Goal: Transaction & Acquisition: Purchase product/service

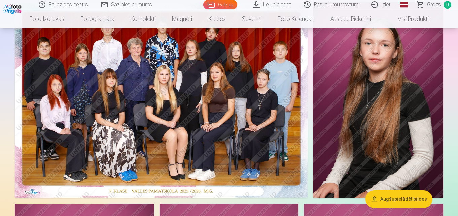
scroll to position [65, 0]
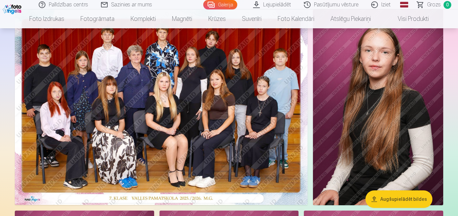
click at [258, 144] on img at bounding box center [161, 106] width 293 height 195
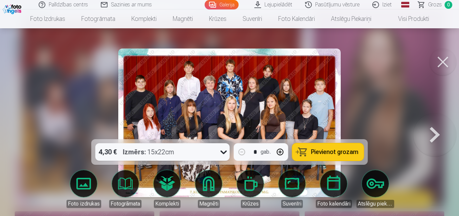
click at [348, 152] on span "Pievienot grozam" at bounding box center [334, 152] width 47 height 6
click at [437, 132] on button at bounding box center [435, 122] width 43 height 19
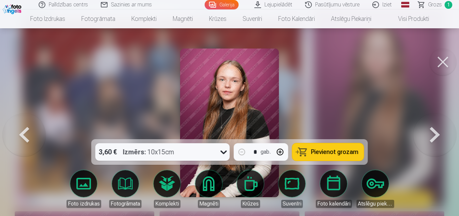
click at [437, 132] on button at bounding box center [435, 122] width 43 height 19
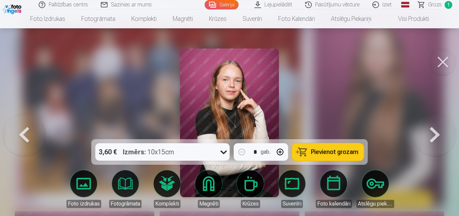
click at [24, 132] on button at bounding box center [24, 122] width 43 height 19
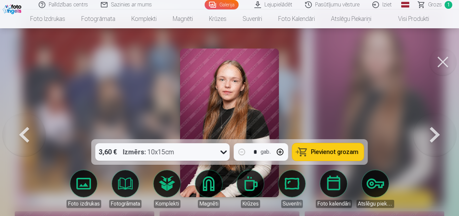
click at [331, 150] on span "Pievienot grozam" at bounding box center [334, 152] width 47 height 6
click at [441, 132] on button at bounding box center [435, 122] width 43 height 19
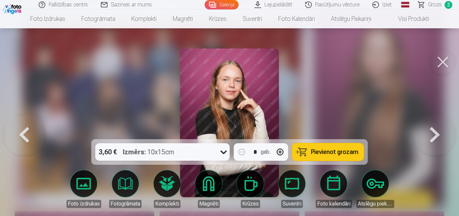
click at [441, 132] on button at bounding box center [435, 122] width 43 height 19
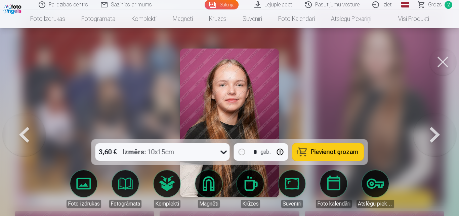
click at [441, 132] on button at bounding box center [435, 122] width 43 height 19
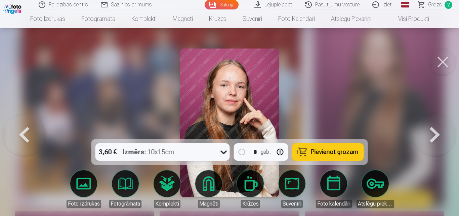
click at [441, 132] on button at bounding box center [435, 122] width 43 height 19
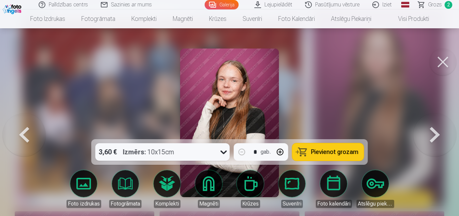
click at [441, 132] on button at bounding box center [435, 122] width 43 height 19
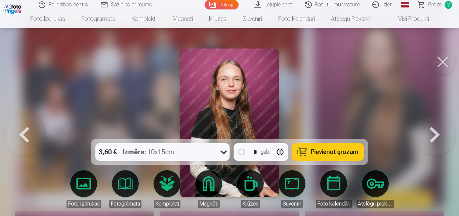
click at [441, 132] on button at bounding box center [435, 122] width 43 height 19
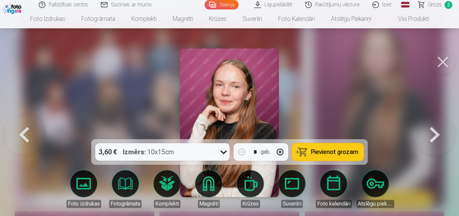
click at [441, 132] on button at bounding box center [435, 122] width 43 height 19
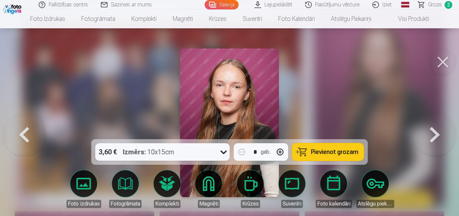
click at [441, 132] on button at bounding box center [435, 122] width 43 height 19
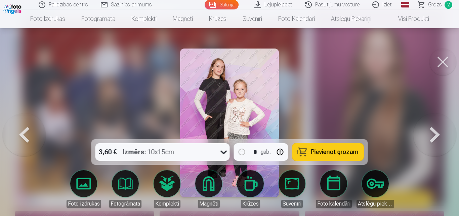
click at [23, 132] on button at bounding box center [24, 122] width 43 height 19
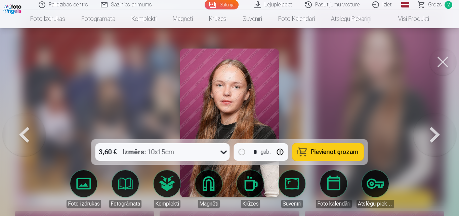
click at [23, 132] on button at bounding box center [24, 122] width 43 height 19
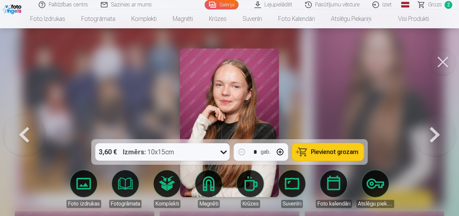
click at [23, 132] on button at bounding box center [24, 122] width 43 height 19
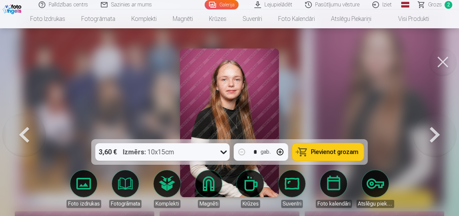
click at [23, 132] on button at bounding box center [24, 122] width 43 height 19
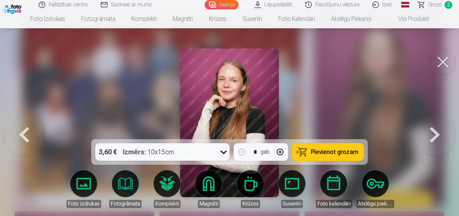
click at [23, 132] on button at bounding box center [24, 122] width 43 height 19
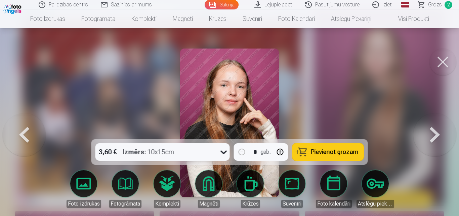
click at [23, 132] on button at bounding box center [24, 122] width 43 height 19
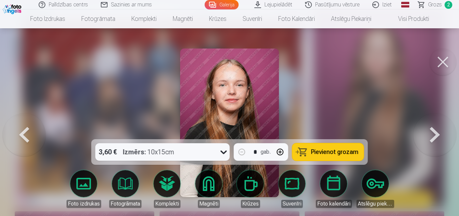
click at [23, 132] on button at bounding box center [24, 122] width 43 height 19
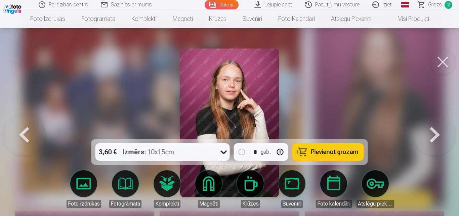
click at [23, 132] on button at bounding box center [24, 122] width 43 height 19
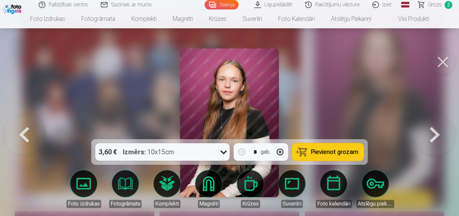
click at [23, 132] on button at bounding box center [24, 122] width 43 height 19
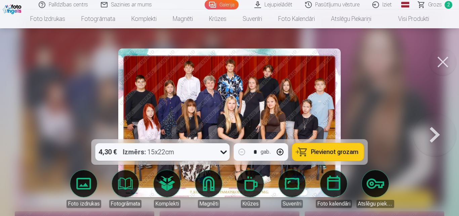
click at [438, 132] on button at bounding box center [435, 122] width 43 height 19
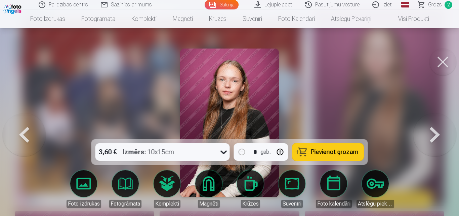
click at [438, 132] on button at bounding box center [435, 122] width 43 height 19
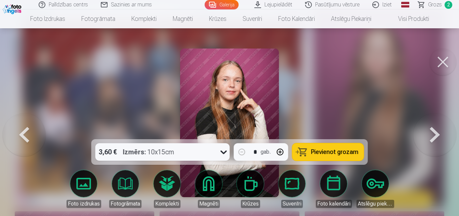
click at [439, 132] on button at bounding box center [435, 122] width 43 height 19
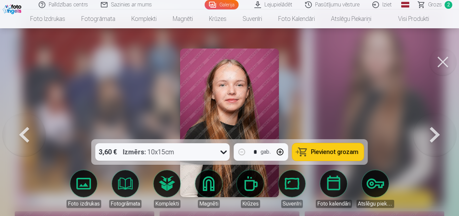
click at [439, 132] on button at bounding box center [435, 122] width 43 height 19
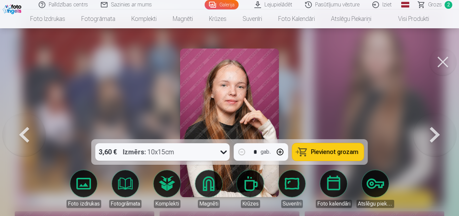
click at [26, 132] on button at bounding box center [24, 122] width 43 height 19
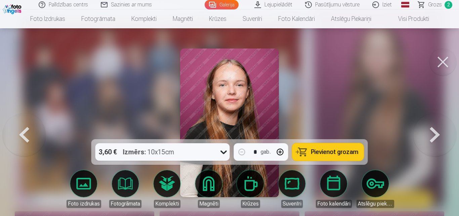
click at [26, 132] on button at bounding box center [24, 122] width 43 height 19
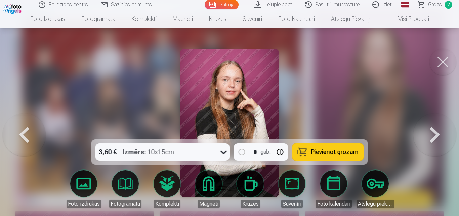
click at [26, 132] on button at bounding box center [24, 122] width 43 height 19
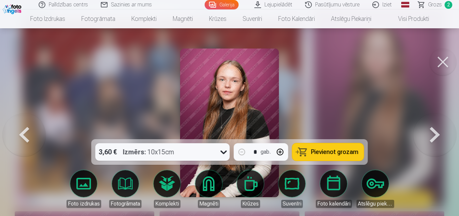
click at [437, 131] on button at bounding box center [435, 122] width 43 height 19
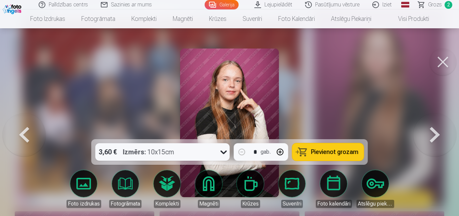
click at [437, 131] on button at bounding box center [435, 122] width 43 height 19
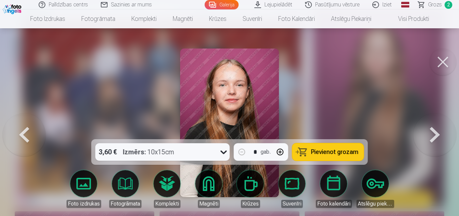
click at [344, 155] on span "Pievienot grozam" at bounding box center [334, 152] width 47 height 6
click at [443, 132] on button at bounding box center [435, 122] width 43 height 19
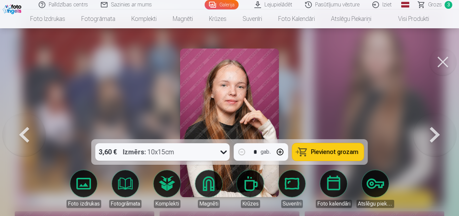
click at [443, 132] on button at bounding box center [435, 122] width 43 height 19
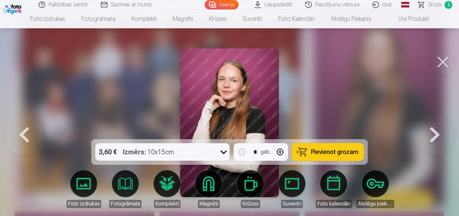
click at [443, 132] on button at bounding box center [435, 122] width 43 height 19
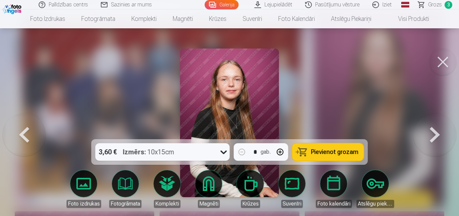
click at [443, 132] on button at bounding box center [435, 122] width 43 height 19
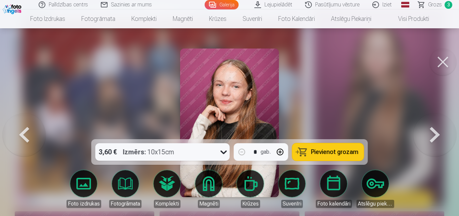
click at [443, 132] on button at bounding box center [435, 122] width 43 height 19
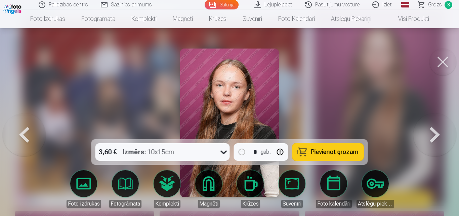
click at [443, 132] on button at bounding box center [435, 122] width 43 height 19
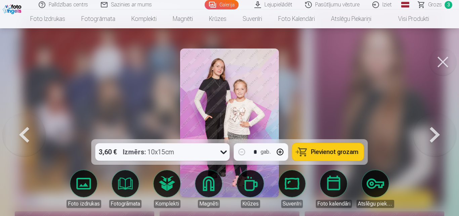
click at [443, 132] on button at bounding box center [435, 122] width 43 height 19
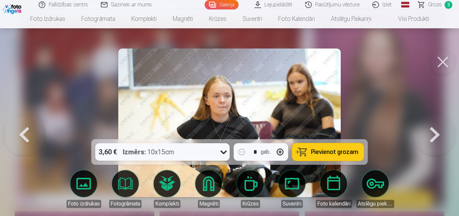
click at [443, 132] on button at bounding box center [435, 122] width 43 height 19
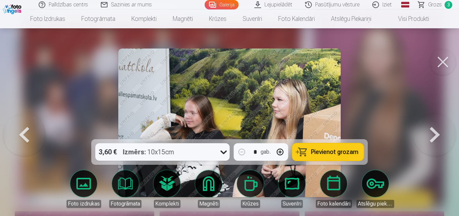
click at [443, 132] on button at bounding box center [435, 122] width 43 height 19
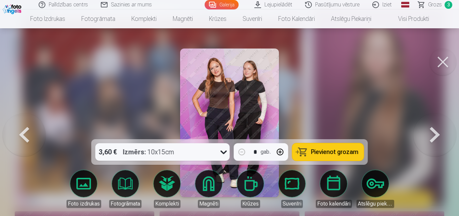
click at [351, 152] on span "Pievienot grozam" at bounding box center [334, 152] width 47 height 6
click at [436, 132] on button at bounding box center [435, 122] width 43 height 19
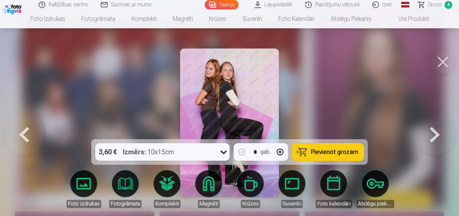
click at [25, 132] on button at bounding box center [24, 122] width 43 height 19
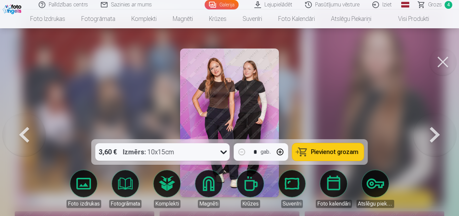
click at [438, 132] on button at bounding box center [435, 122] width 43 height 19
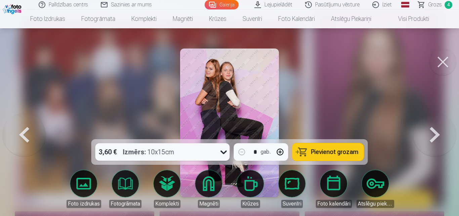
click at [438, 132] on button at bounding box center [435, 122] width 43 height 19
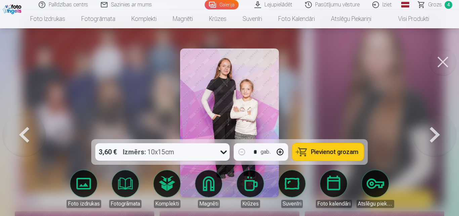
click at [438, 132] on button at bounding box center [435, 122] width 43 height 19
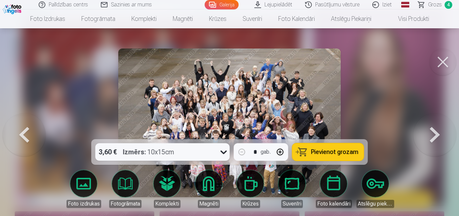
click at [438, 132] on button at bounding box center [435, 122] width 43 height 19
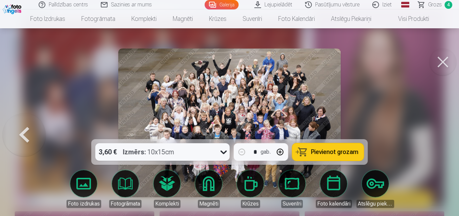
click at [438, 133] on div at bounding box center [229, 108] width 459 height 216
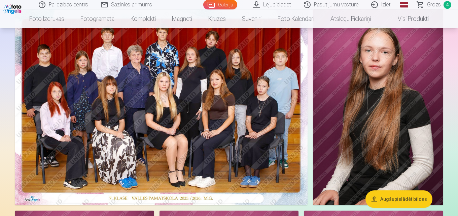
click at [432, 3] on span "Grozs" at bounding box center [434, 5] width 14 height 8
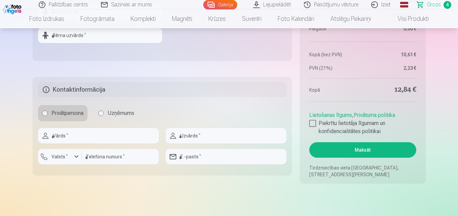
scroll to position [462, 0]
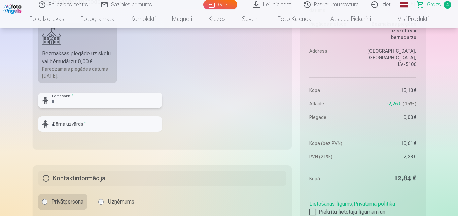
click at [113, 103] on input "text" at bounding box center [100, 100] width 124 height 15
type input "******"
click at [105, 127] on input "text" at bounding box center [100, 123] width 124 height 15
type input "*****"
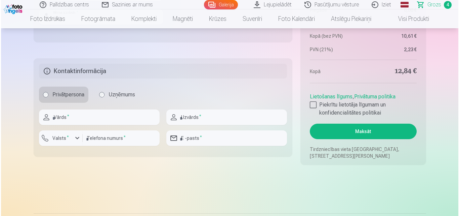
scroll to position [583, 0]
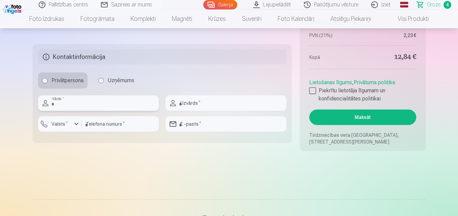
click at [112, 102] on input "text" at bounding box center [98, 102] width 121 height 15
type input "******"
type input "*****"
click at [76, 125] on div "button" at bounding box center [76, 124] width 8 height 8
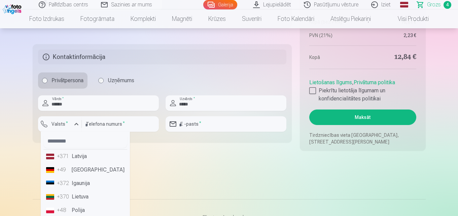
click at [78, 158] on li "+371 Latvija" at bounding box center [85, 155] width 84 height 13
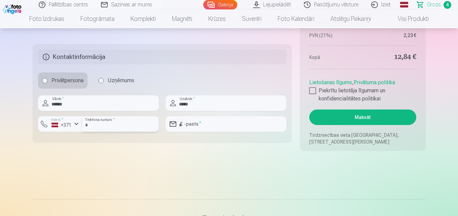
click at [121, 127] on input "number" at bounding box center [120, 123] width 77 height 15
type input "********"
drag, startPoint x: 209, startPoint y: 126, endPoint x: 158, endPoint y: 121, distance: 51.3
click at [158, 121] on div "****** Vārds * ***** Uzvārds * Valsts * +371 ******** Telefona numurs * *******…" at bounding box center [162, 116] width 249 height 42
type input "**********"
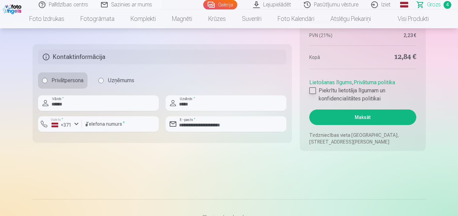
click at [314, 90] on div at bounding box center [312, 90] width 7 height 7
click at [344, 115] on button "Maksāt" at bounding box center [362, 116] width 107 height 15
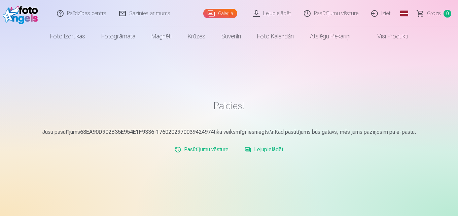
click at [386, 12] on link "Iziet" at bounding box center [381, 13] width 32 height 27
